Goal: Transaction & Acquisition: Purchase product/service

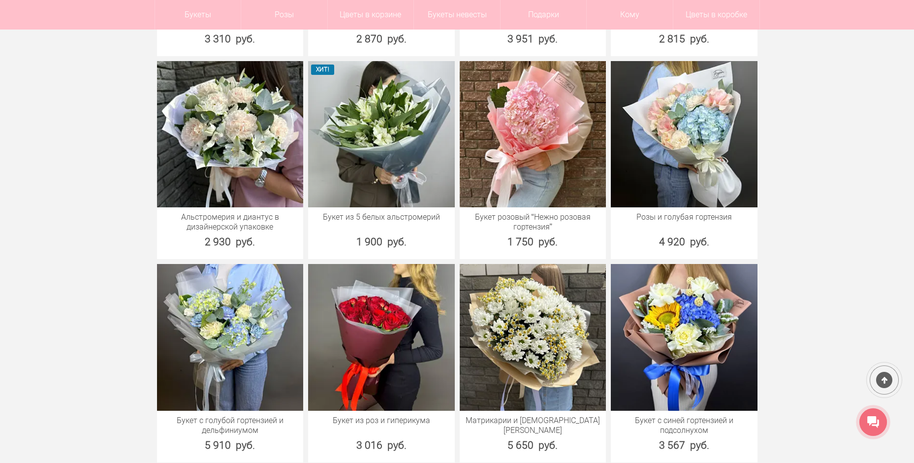
scroll to position [1303, 0]
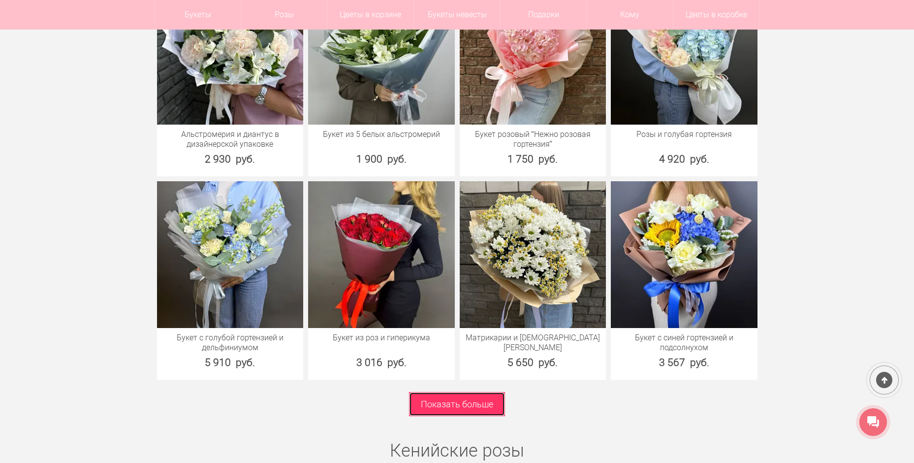
click at [432, 401] on link "Показать больше" at bounding box center [457, 404] width 96 height 24
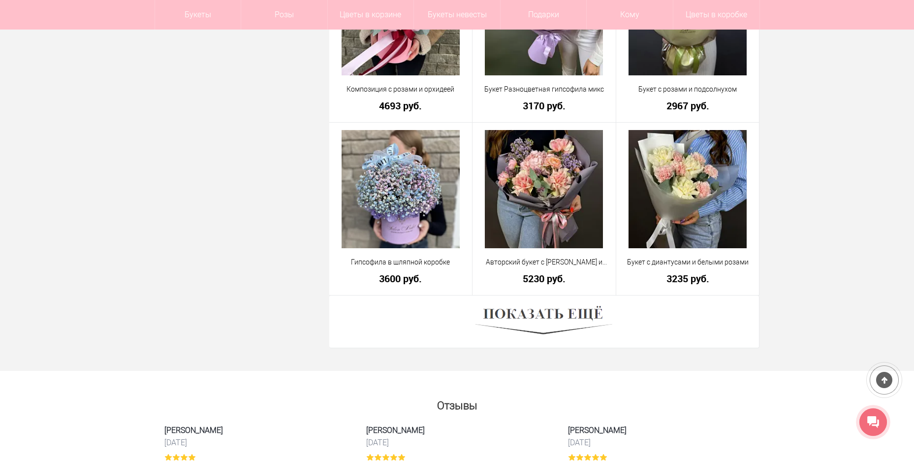
scroll to position [2644, 0]
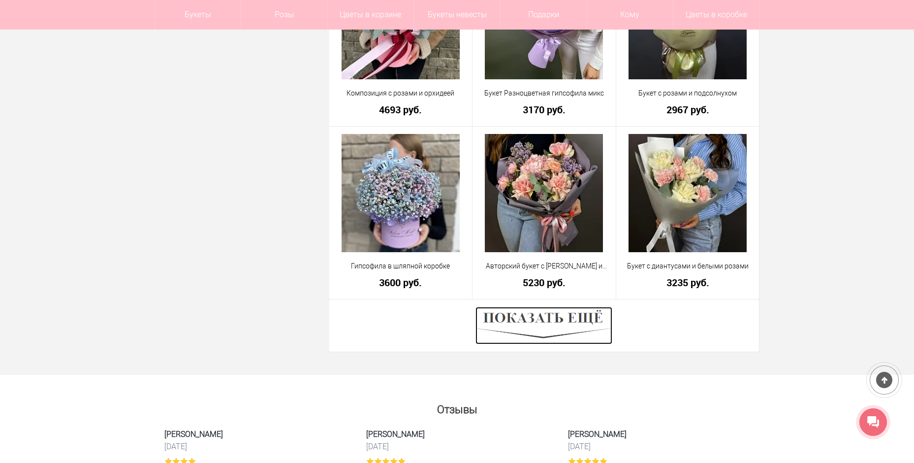
click at [508, 315] on img at bounding box center [544, 325] width 137 height 37
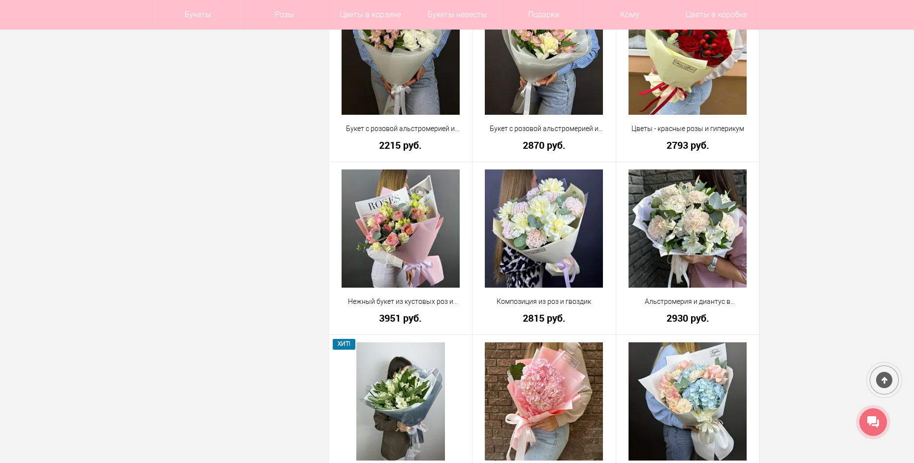
scroll to position [839, 0]
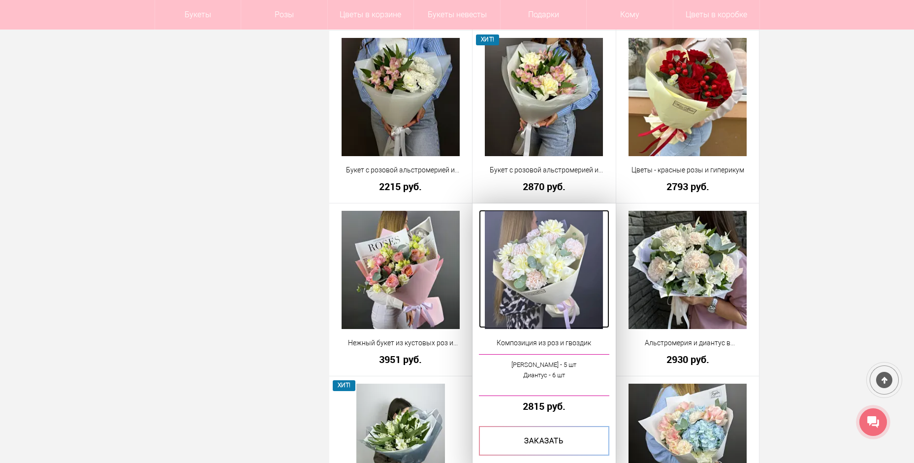
click at [555, 228] on img at bounding box center [544, 270] width 118 height 118
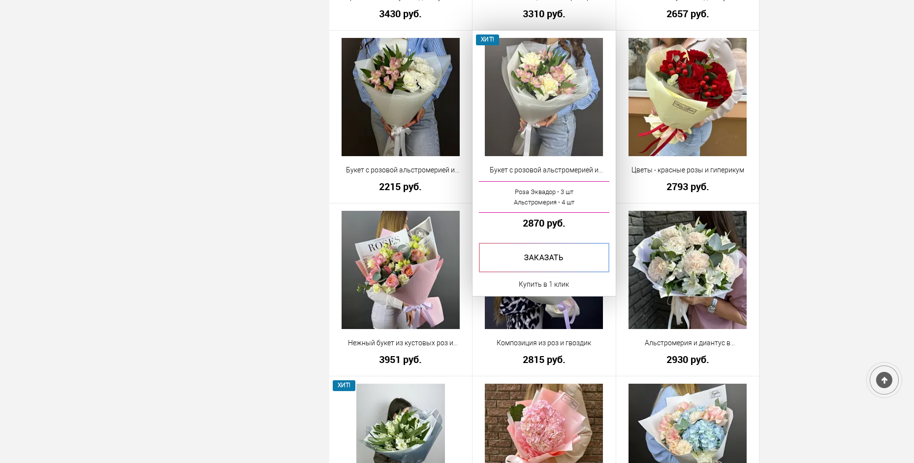
click at [534, 104] on img at bounding box center [544, 97] width 118 height 118
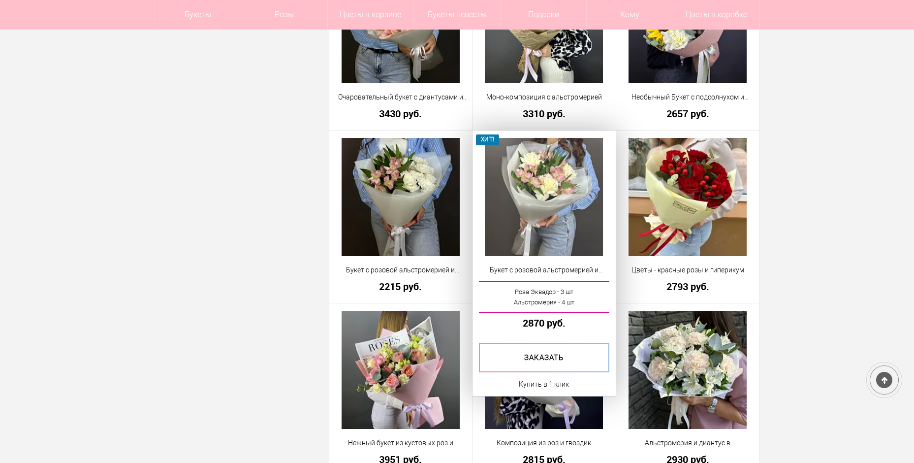
scroll to position [672, 0]
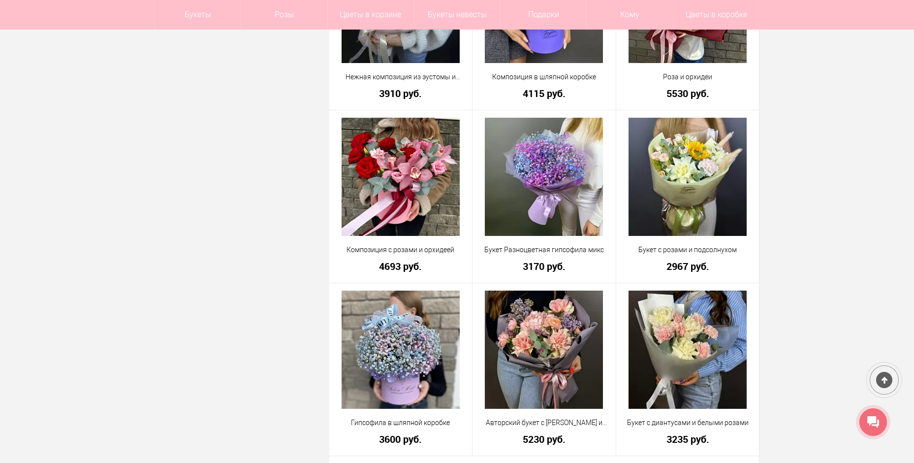
scroll to position [2601, 0]
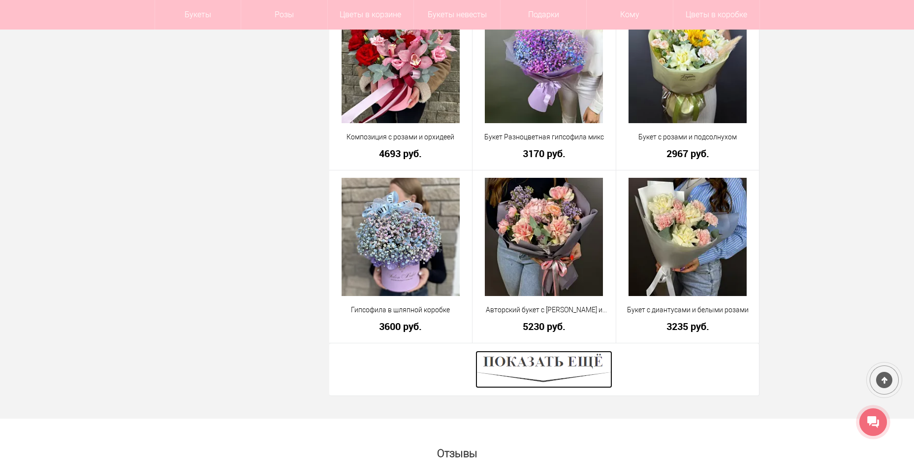
click at [583, 368] on img at bounding box center [544, 369] width 137 height 37
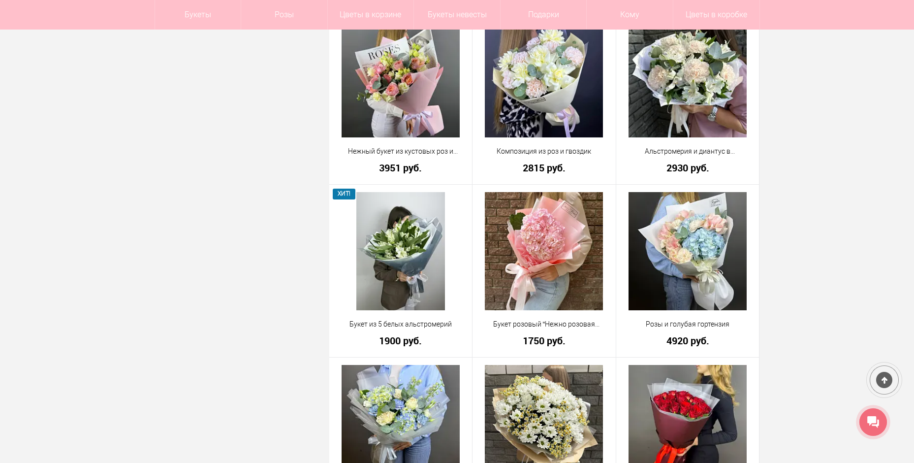
scroll to position [948, 0]
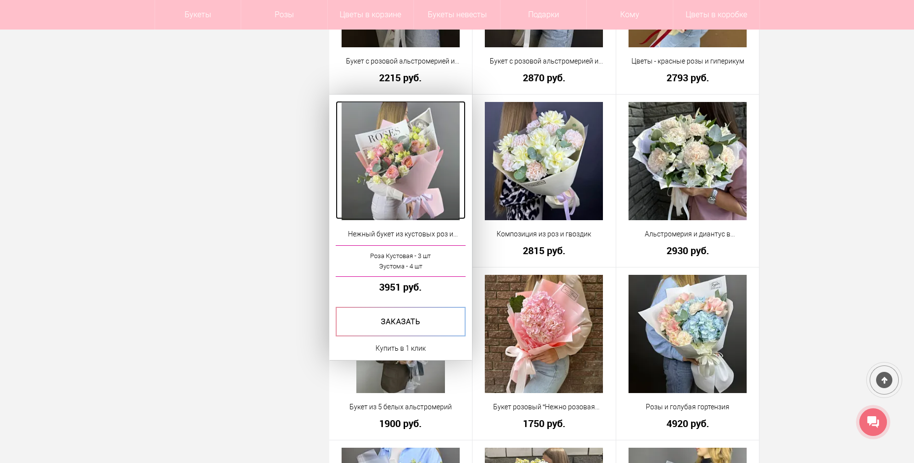
click at [405, 195] on img at bounding box center [401, 161] width 118 height 118
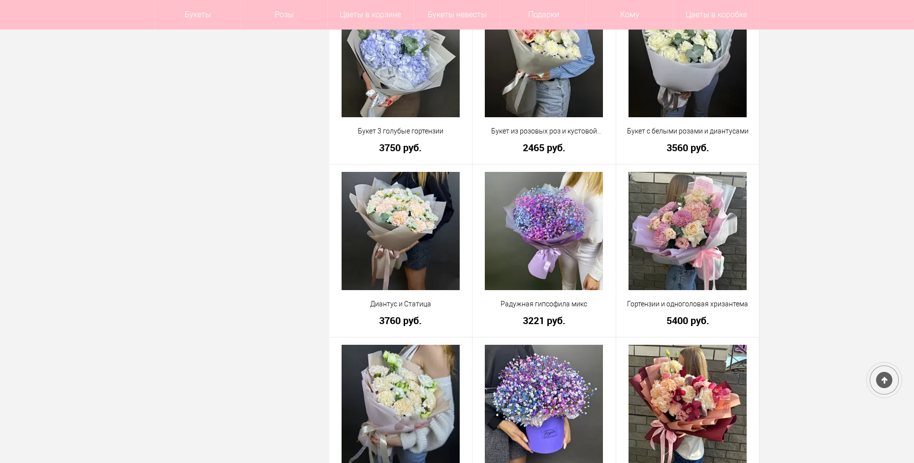
scroll to position [2259, 0]
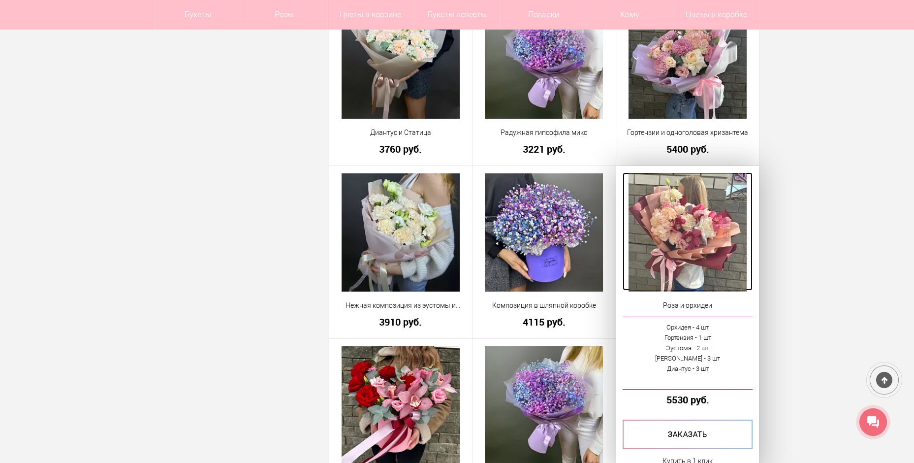
click at [698, 238] on img at bounding box center [688, 232] width 118 height 118
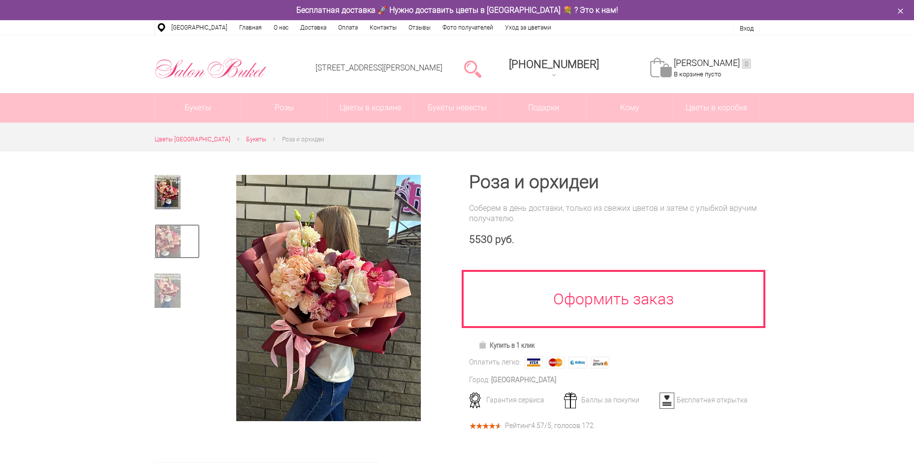
click at [170, 233] on img at bounding box center [168, 241] width 26 height 34
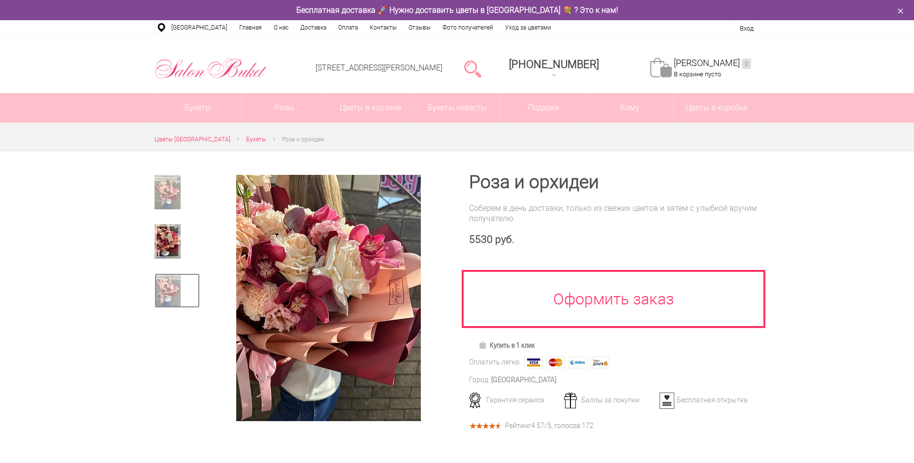
click at [160, 283] on img at bounding box center [168, 290] width 26 height 34
